Goal: Transaction & Acquisition: Download file/media

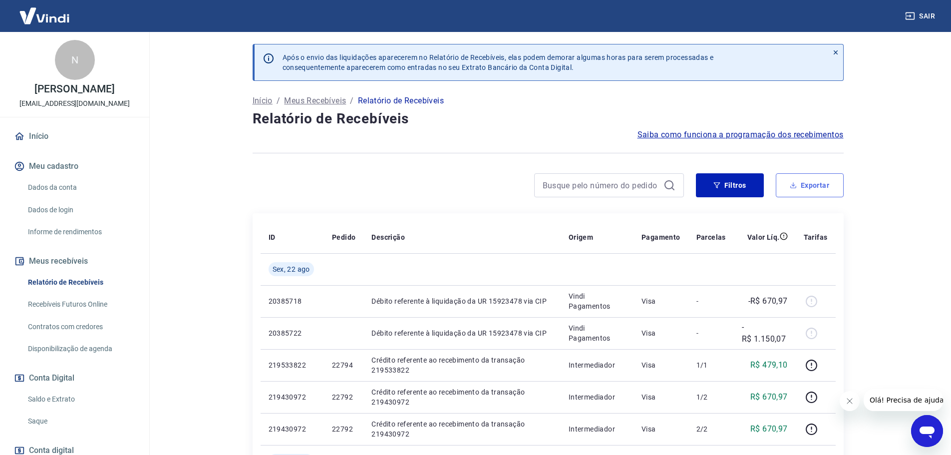
click at [815, 184] on button "Exportar" at bounding box center [810, 185] width 68 height 24
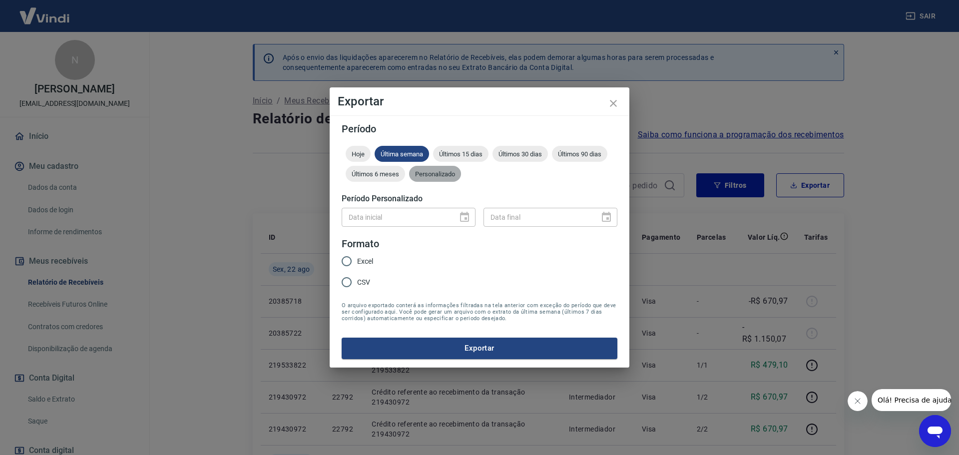
click at [440, 174] on span "Personalizado" at bounding box center [435, 173] width 52 height 7
click at [466, 217] on icon "Choose date" at bounding box center [464, 217] width 12 height 12
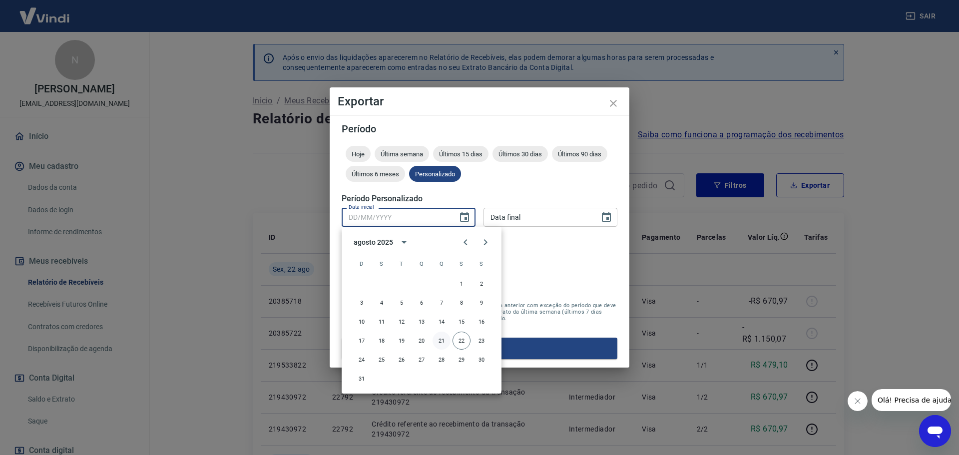
click at [441, 341] on button "21" at bounding box center [441, 341] width 18 height 18
type input "[DATE]"
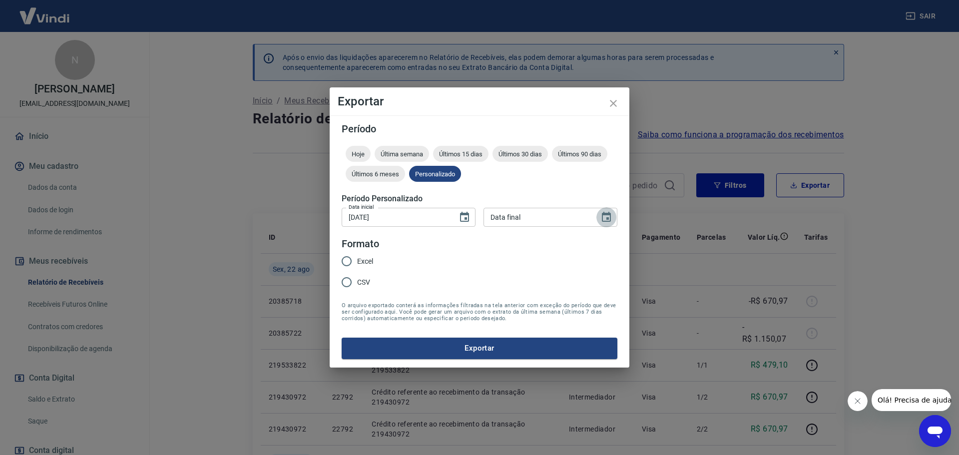
click at [605, 215] on icon "Choose date" at bounding box center [606, 217] width 9 height 10
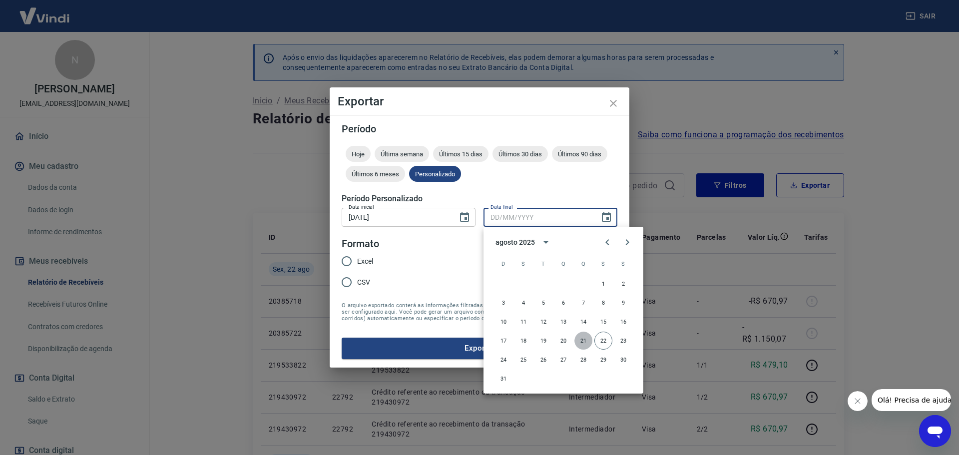
click at [583, 342] on button "21" at bounding box center [583, 341] width 18 height 18
type input "[DATE]"
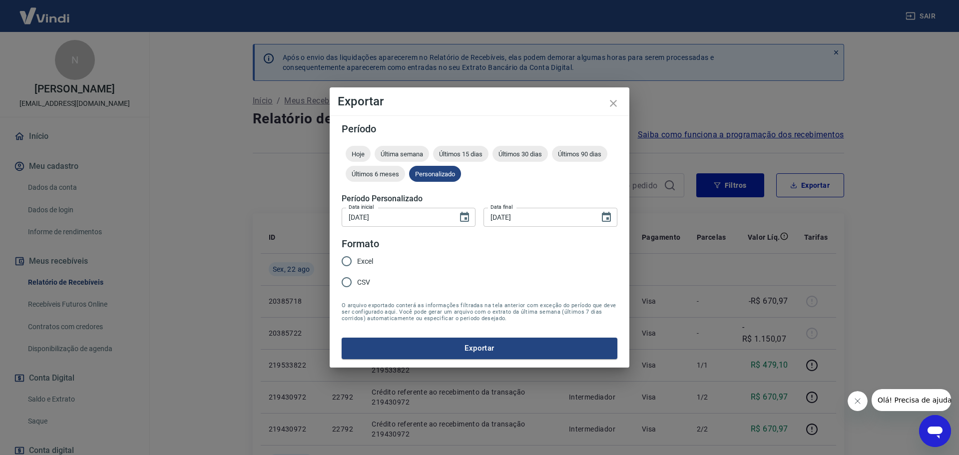
click at [349, 263] on input "Excel" at bounding box center [346, 261] width 21 height 21
radio input "true"
click at [500, 348] on button "Exportar" at bounding box center [480, 348] width 276 height 21
